Goal: Task Accomplishment & Management: Manage account settings

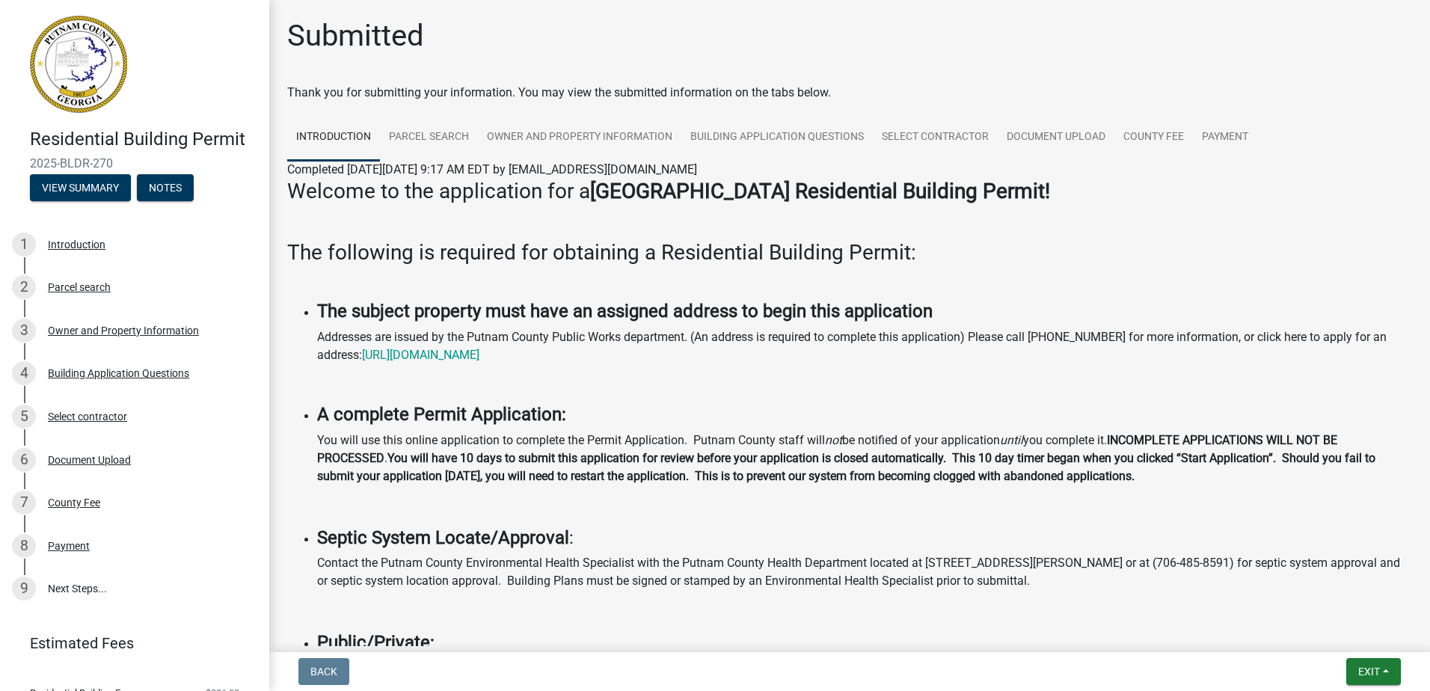
scroll to position [1143, 0]
click at [79, 585] on link "9 Next Steps..." at bounding box center [134, 589] width 269 height 43
